Goal: Task Accomplishment & Management: Manage account settings

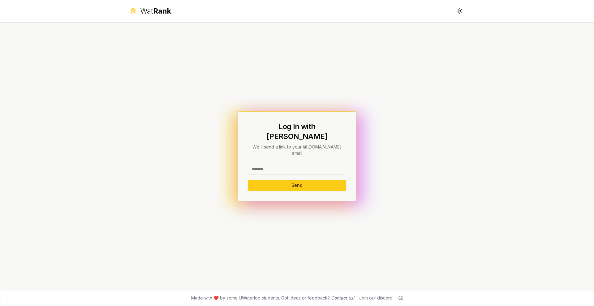
click at [276, 164] on input at bounding box center [297, 169] width 98 height 11
type input "*****"
click at [248, 180] on button "Send" at bounding box center [297, 185] width 98 height 11
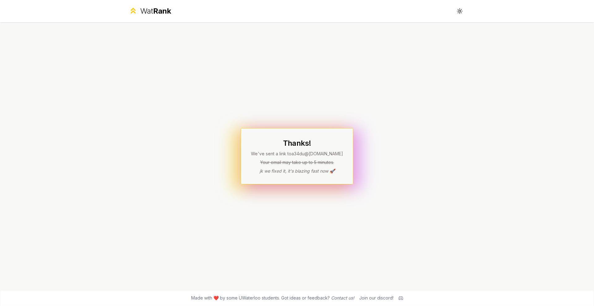
click at [255, 111] on div "Thanks! We've sent a link to a34du @uwaterloo.ca Your email may take up to 5 mi…" at bounding box center [297, 156] width 356 height 268
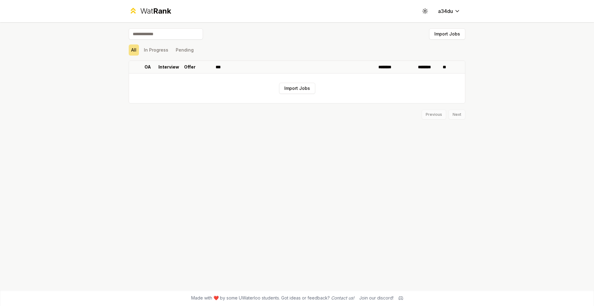
click at [152, 36] on input at bounding box center [166, 33] width 74 height 11
type input "****"
click at [108, 49] on div "Wat Rank Toggle theme a34du **** Import Jobs All In Progress Pending OA Intervi…" at bounding box center [297, 153] width 594 height 306
click at [152, 5] on div "Wat Rank Toggle theme a34du" at bounding box center [297, 11] width 356 height 22
click at [152, 13] on div "Wat Rank" at bounding box center [155, 11] width 31 height 10
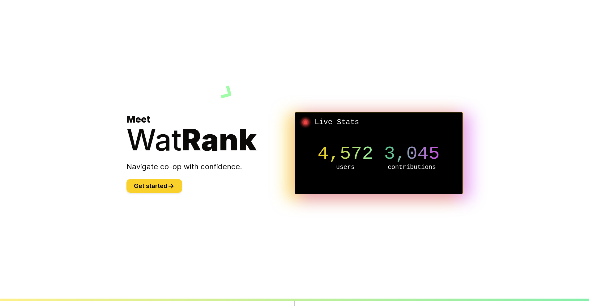
click at [164, 183] on button "Get started" at bounding box center [154, 186] width 56 height 14
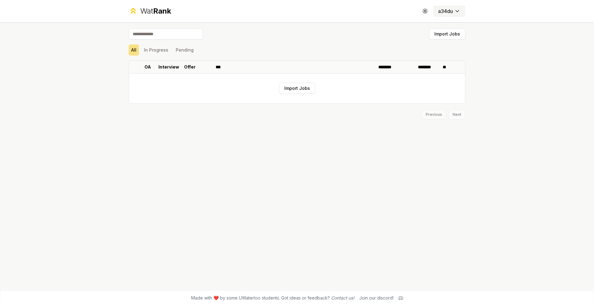
click at [441, 14] on html "Wat Rank Toggle theme a34du Import Jobs All In Progress Pending OA Interview Of…" at bounding box center [297, 153] width 594 height 306
click at [164, 40] on div "Import Jobs" at bounding box center [297, 35] width 336 height 14
click at [188, 50] on button "Pending" at bounding box center [184, 50] width 23 height 11
click at [156, 50] on button "In Progress" at bounding box center [155, 50] width 29 height 11
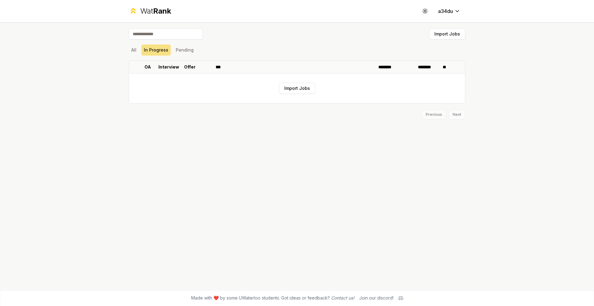
drag, startPoint x: 226, startPoint y: 44, endPoint x: 235, endPoint y: 45, distance: 9.3
click at [235, 45] on div "All In Progress Pending" at bounding box center [297, 50] width 336 height 16
